Goal: Information Seeking & Learning: Learn about a topic

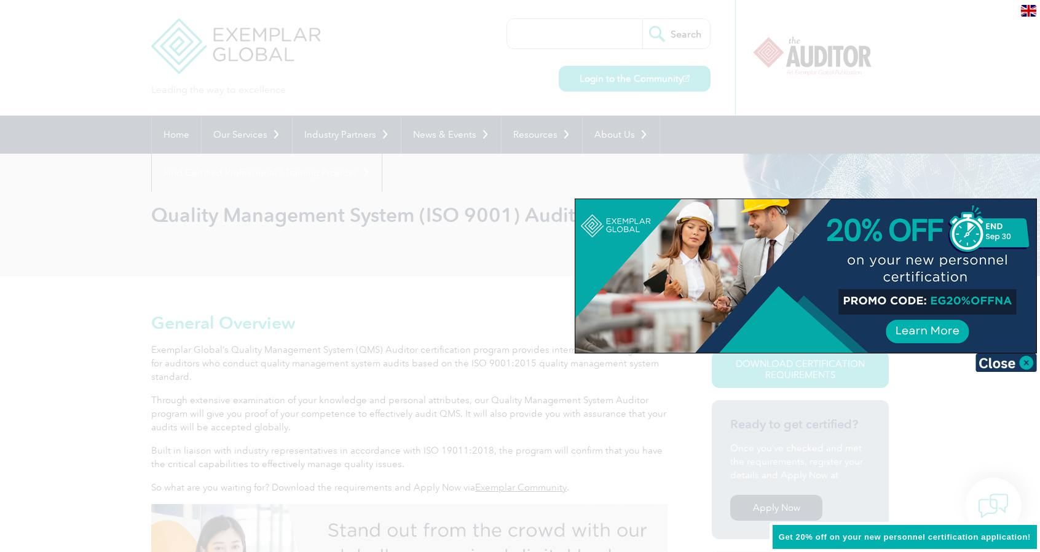
click at [382, 273] on div at bounding box center [520, 276] width 1040 height 552
